Goal: Transaction & Acquisition: Subscribe to service/newsletter

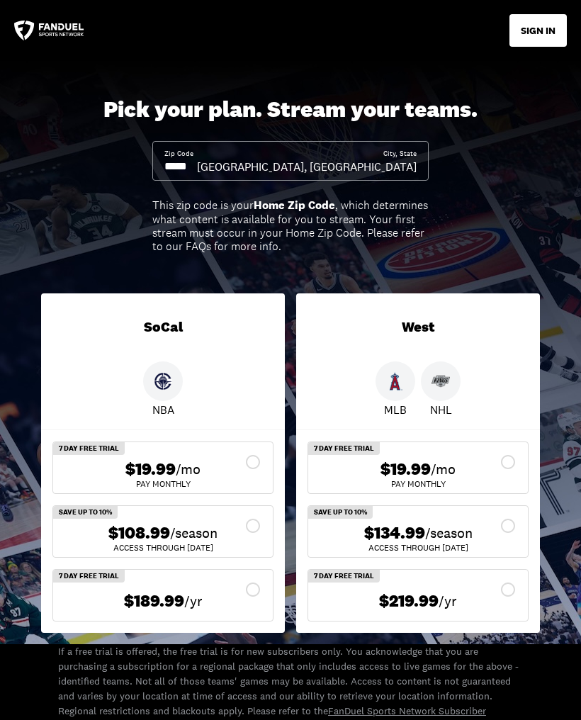
click at [465, 469] on div "$19.99 /mo" at bounding box center [417, 469] width 197 height 21
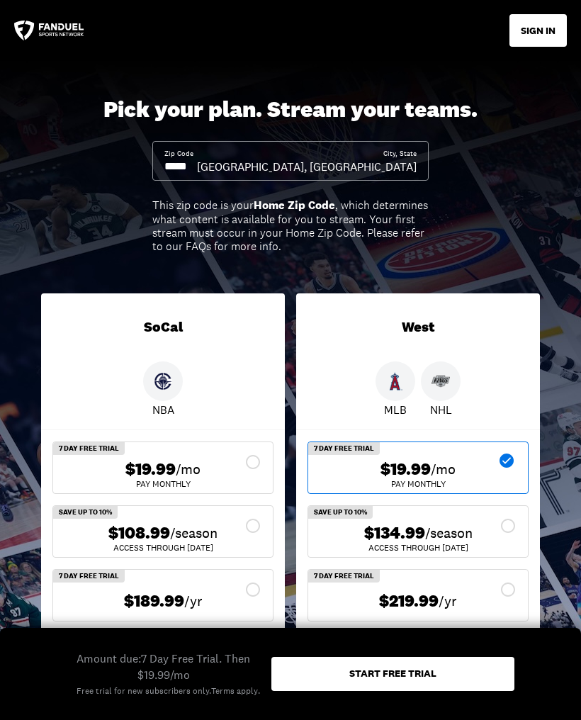
click at [197, 149] on div "Zip Code" at bounding box center [180, 161] width 33 height 25
click at [197, 159] on input at bounding box center [180, 167] width 33 height 16
click at [539, 212] on div "Pick your plan. Stream your teams. Zip Code City, [GEOGRAPHIC_DATA], [GEOGRAPHI…" at bounding box center [290, 352] width 581 height 583
click at [197, 160] on input at bounding box center [180, 167] width 33 height 16
click at [197, 164] on input at bounding box center [180, 167] width 33 height 16
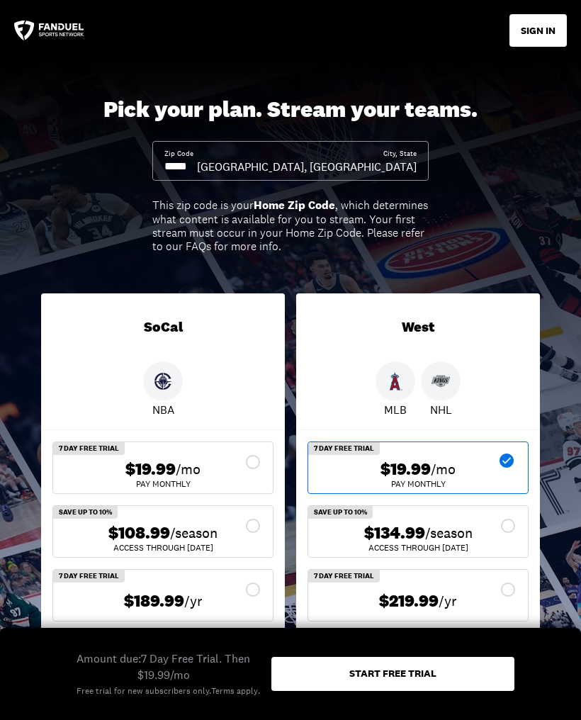
click at [197, 159] on input at bounding box center [180, 167] width 33 height 16
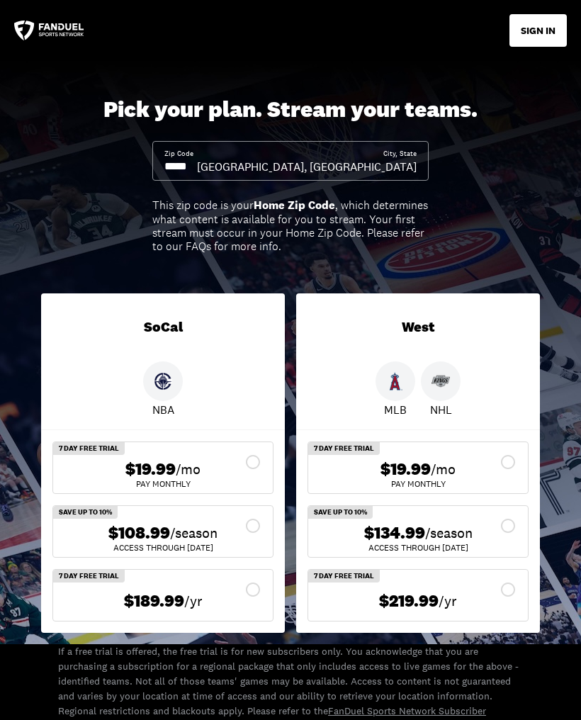
type input "*****"
click at [526, 465] on div "$19.99 /mo Pay Monthly" at bounding box center [418, 467] width 220 height 51
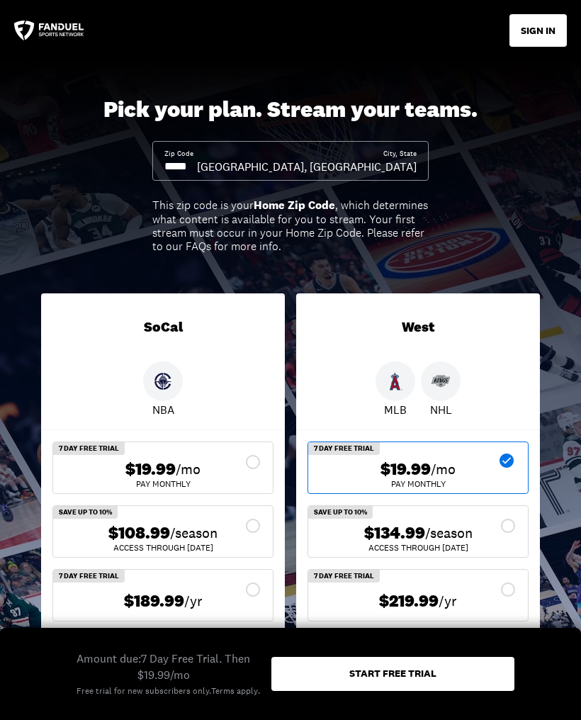
click at [494, 480] on div "Pay Monthly" at bounding box center [417, 484] width 197 height 8
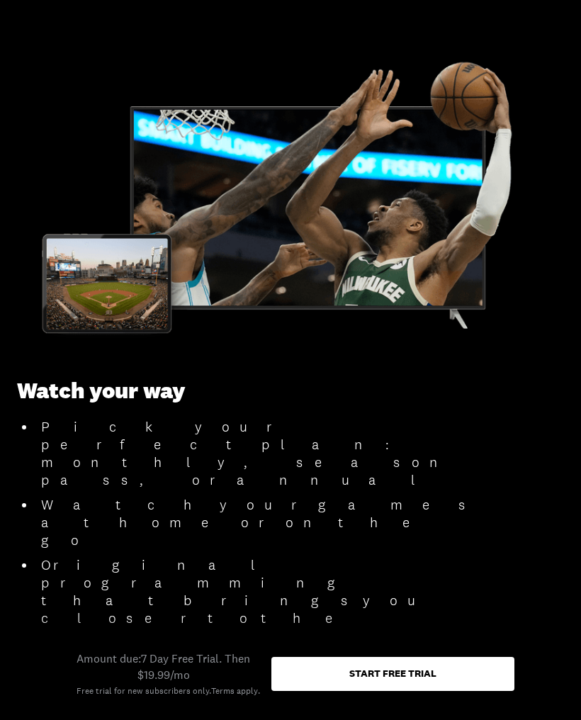
scroll to position [1619, 0]
